Goal: Check status

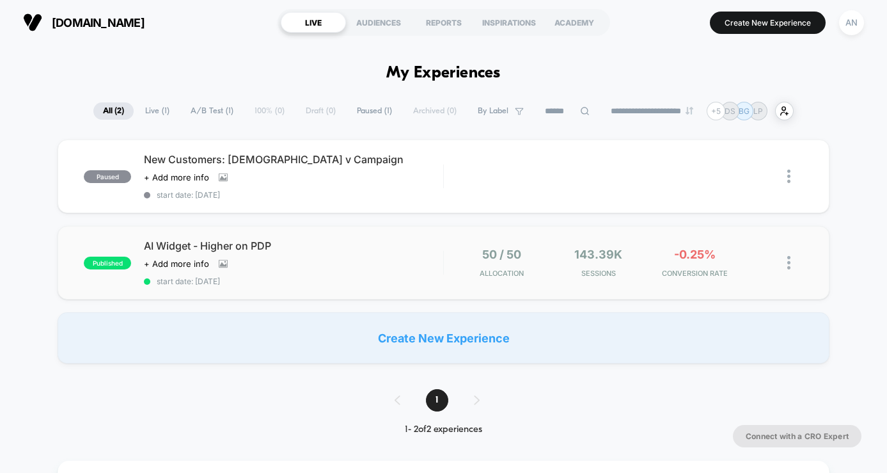
click at [293, 284] on div "published AI Widget - Higher on PDP Click to view images Click to edit experien…" at bounding box center [444, 263] width 772 height 74
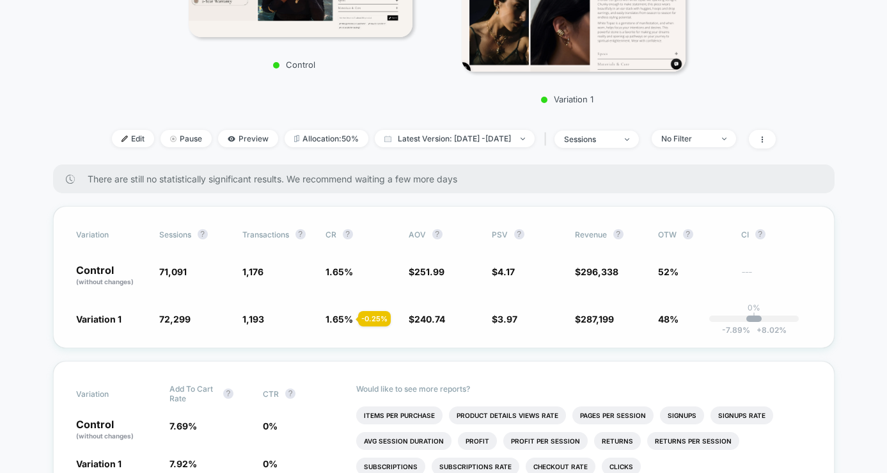
scroll to position [290, 0]
